Goal: Navigation & Orientation: Find specific page/section

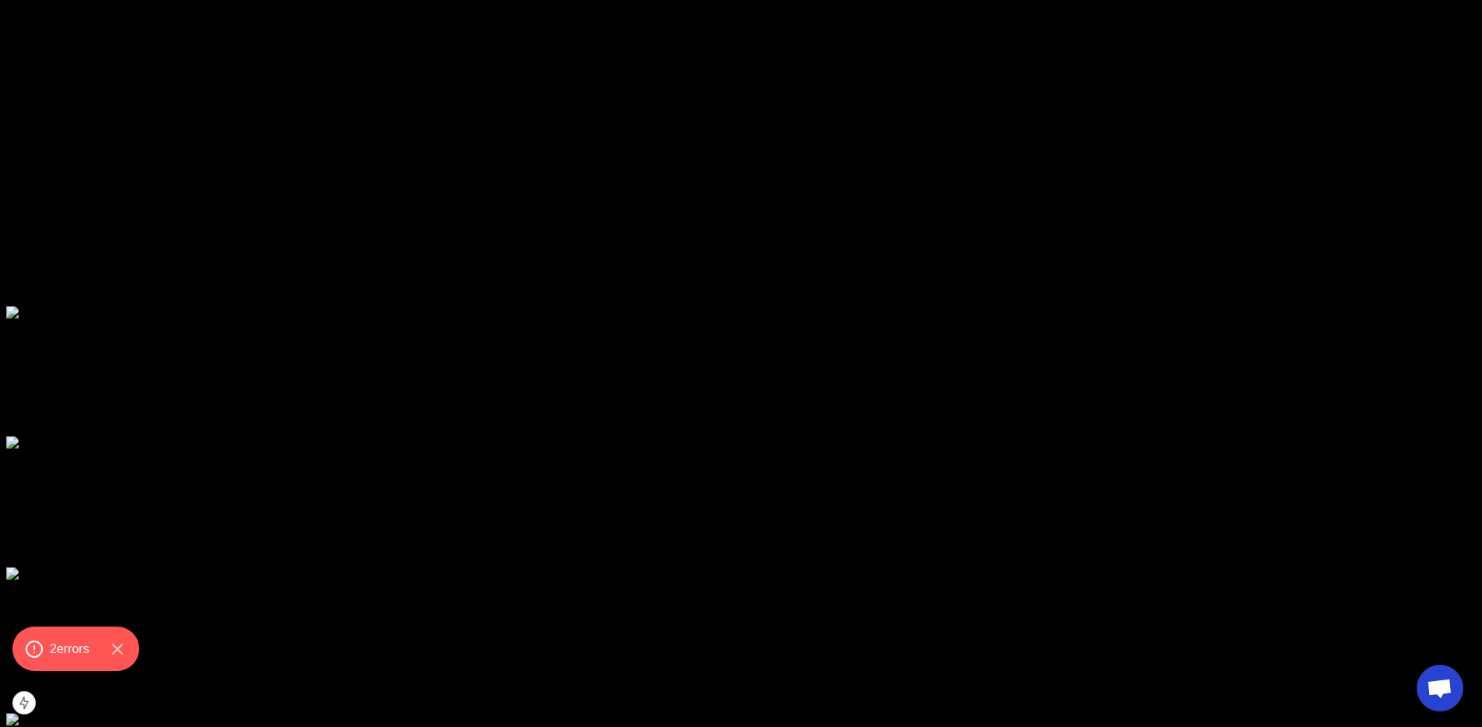
scroll to position [5493, 0]
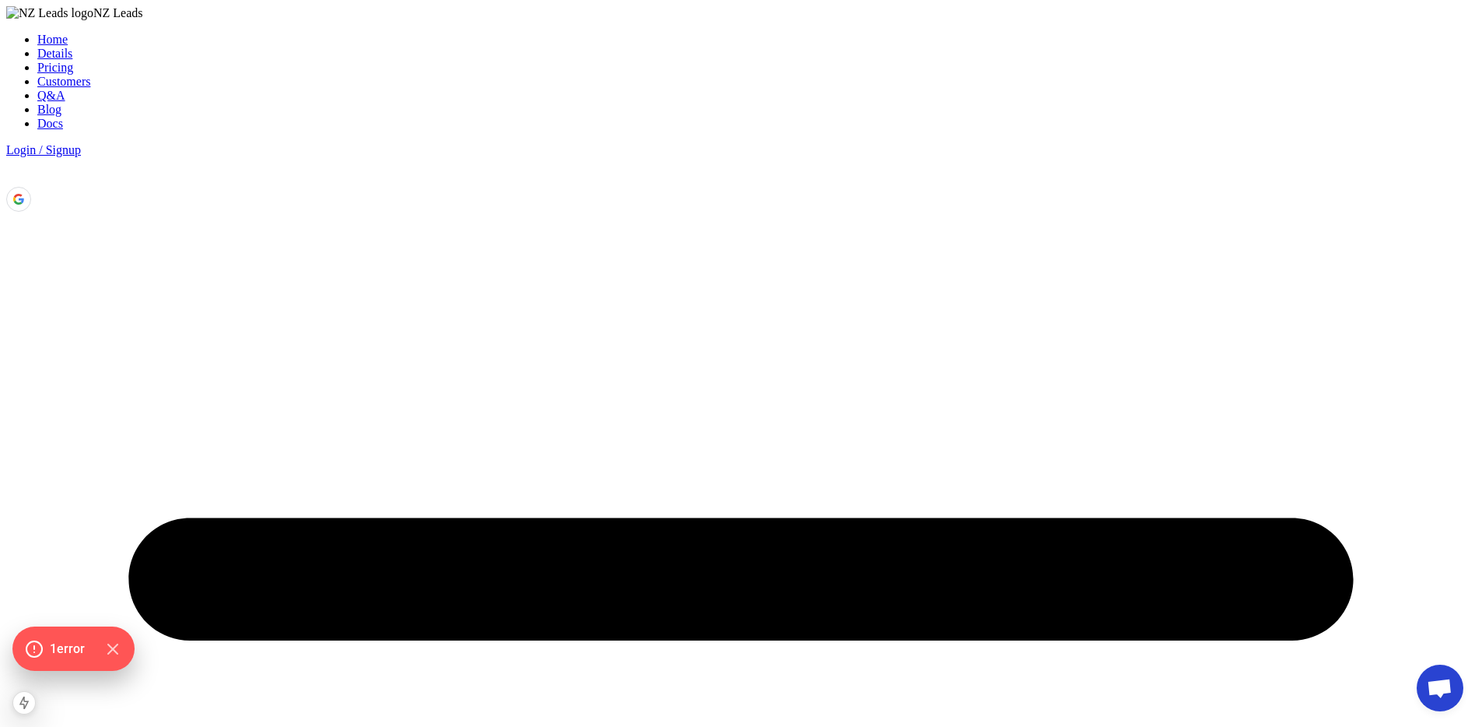
click at [485, 47] on li "Details" at bounding box center [756, 54] width 1438 height 14
click at [72, 47] on link "Details" at bounding box center [54, 53] width 35 height 13
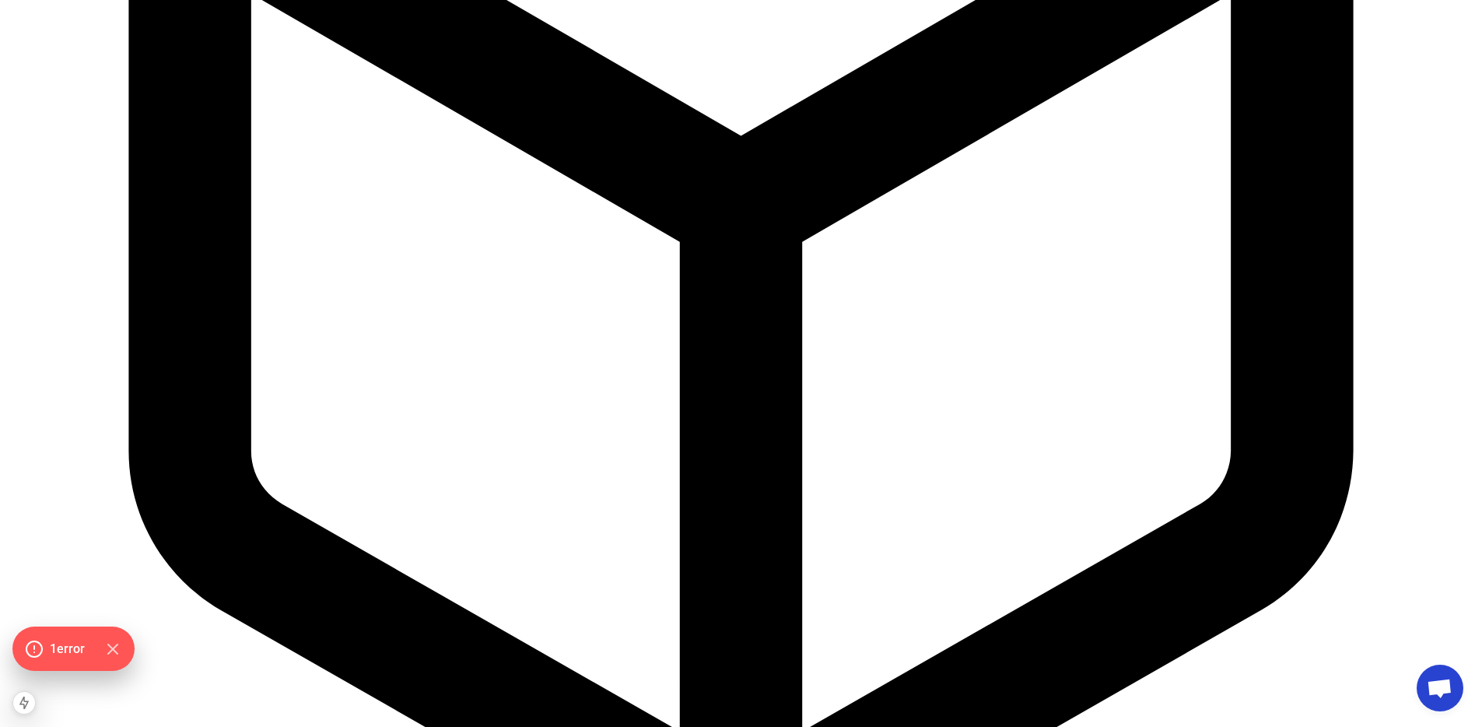
scroll to position [4539, 0]
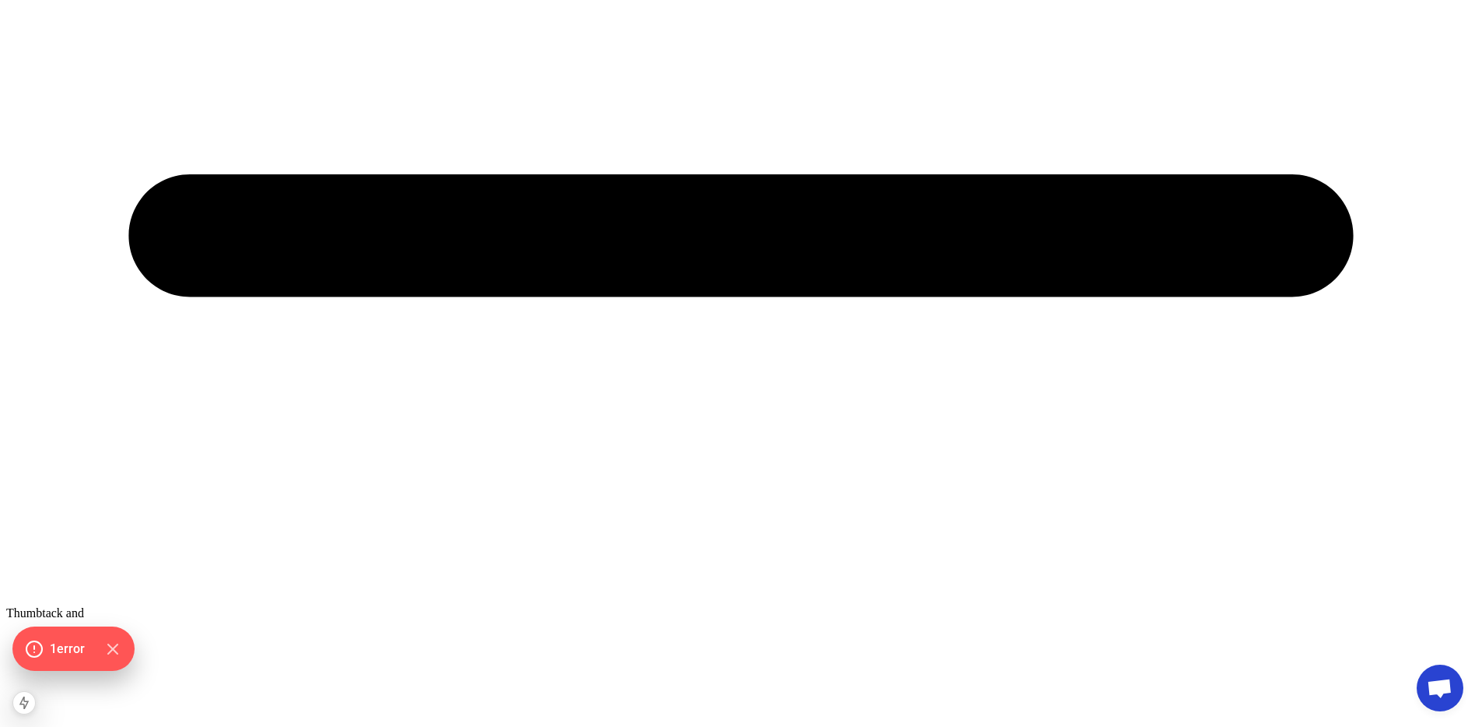
scroll to position [1077, 0]
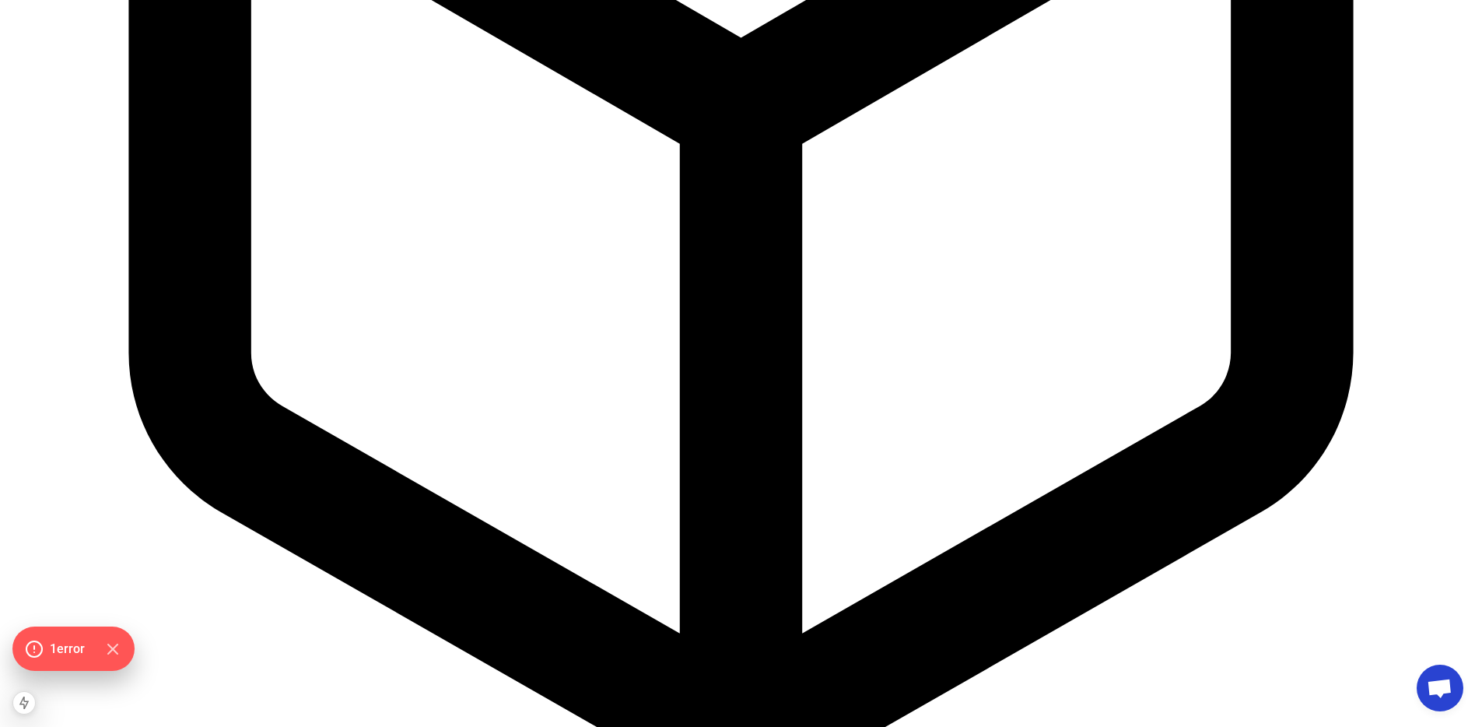
scroll to position [4635, 0]
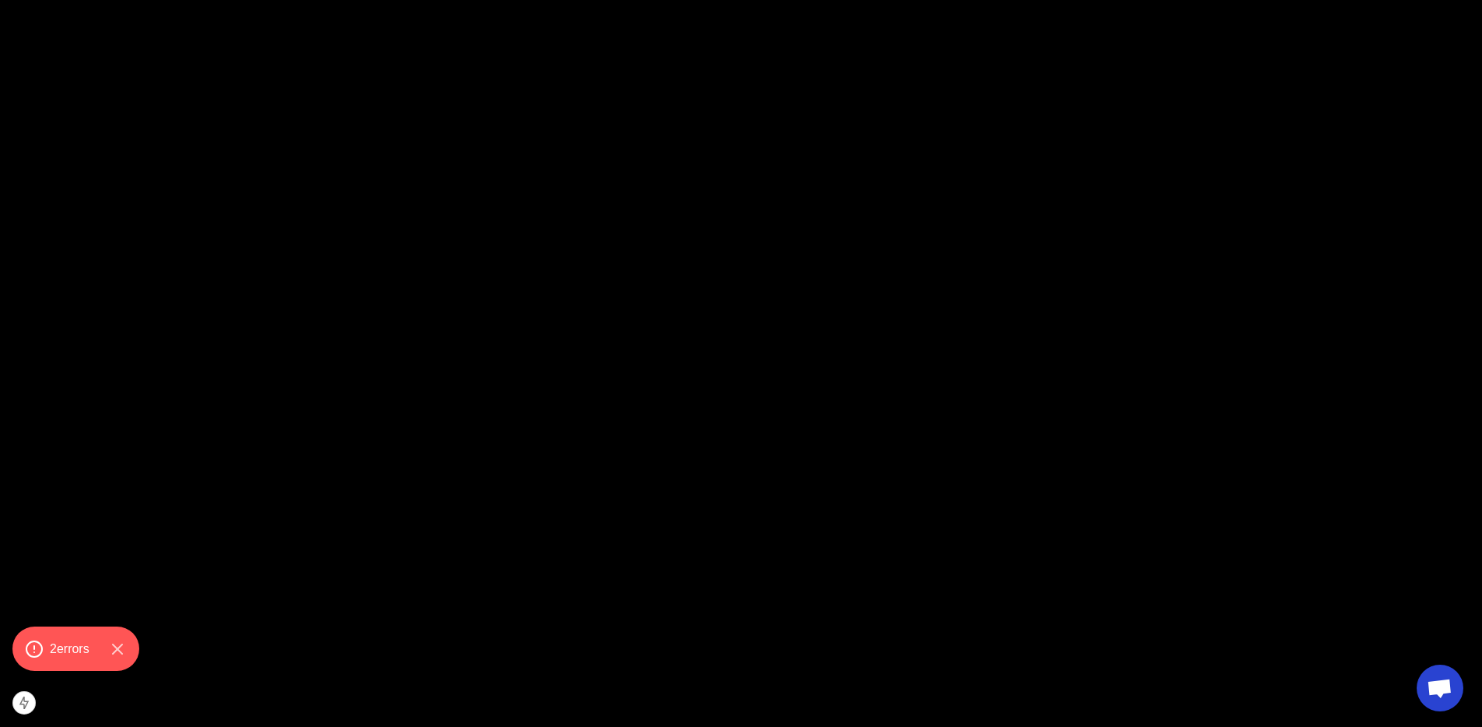
scroll to position [2431, 0]
